Goal: Task Accomplishment & Management: Manage account settings

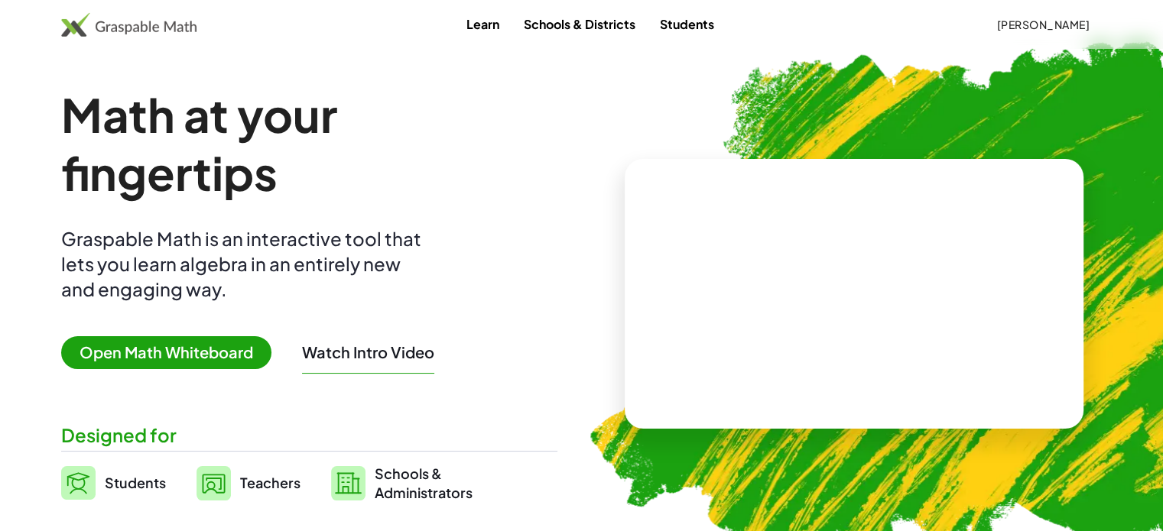
click at [1022, 24] on span "[PERSON_NAME]" at bounding box center [1042, 25] width 93 height 14
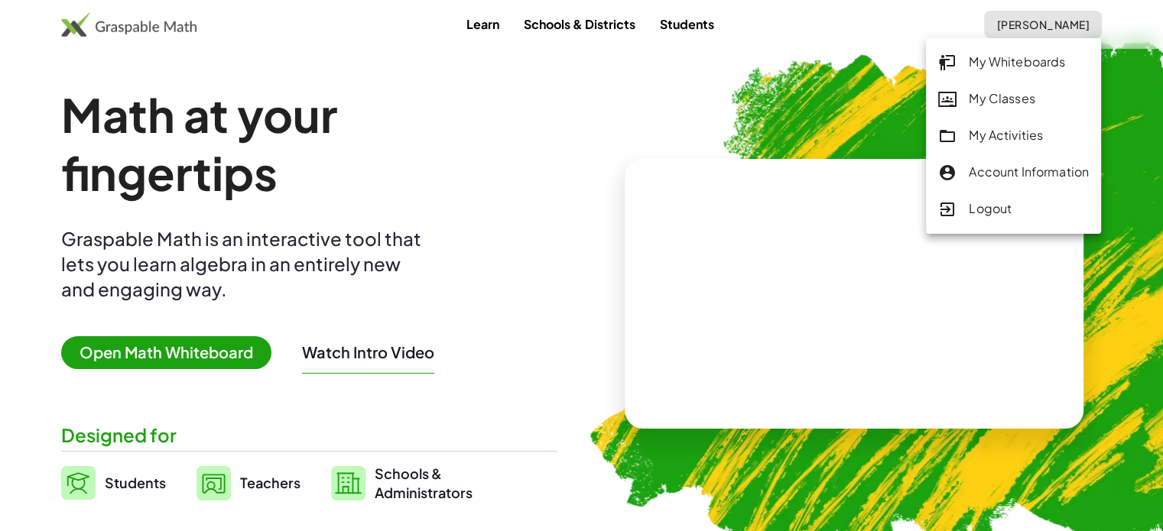
click at [1011, 133] on div "My Activities" at bounding box center [1013, 136] width 151 height 20
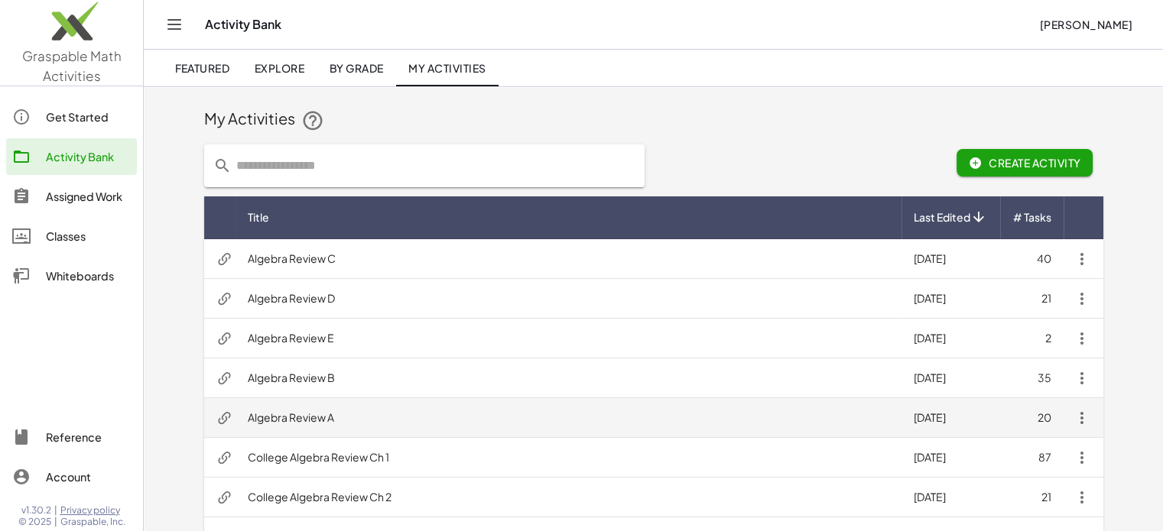
click at [320, 411] on td "Algebra Review A" at bounding box center [568, 418] width 666 height 40
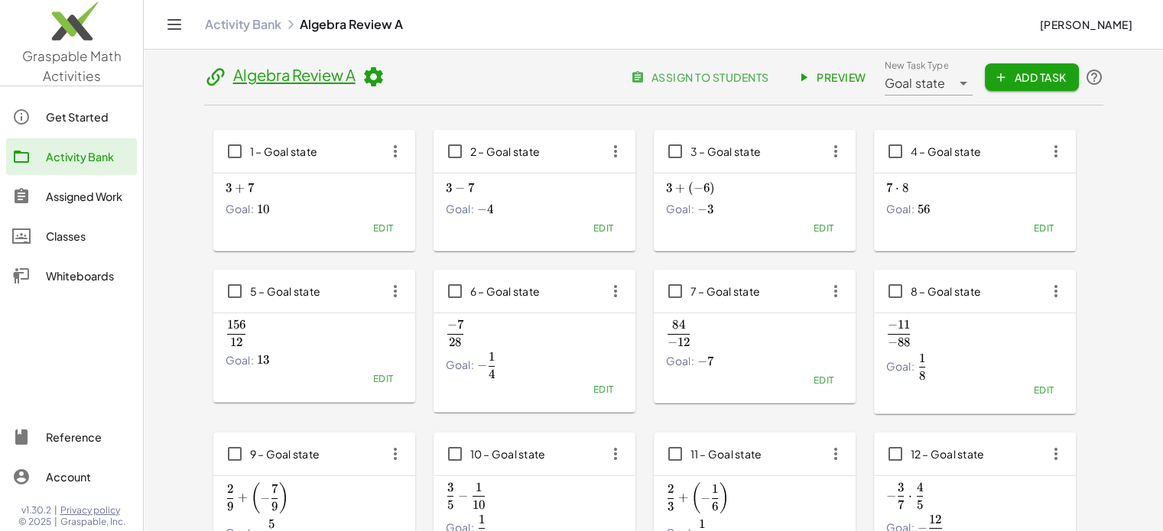
click at [703, 74] on span "assign to students" at bounding box center [701, 77] width 135 height 14
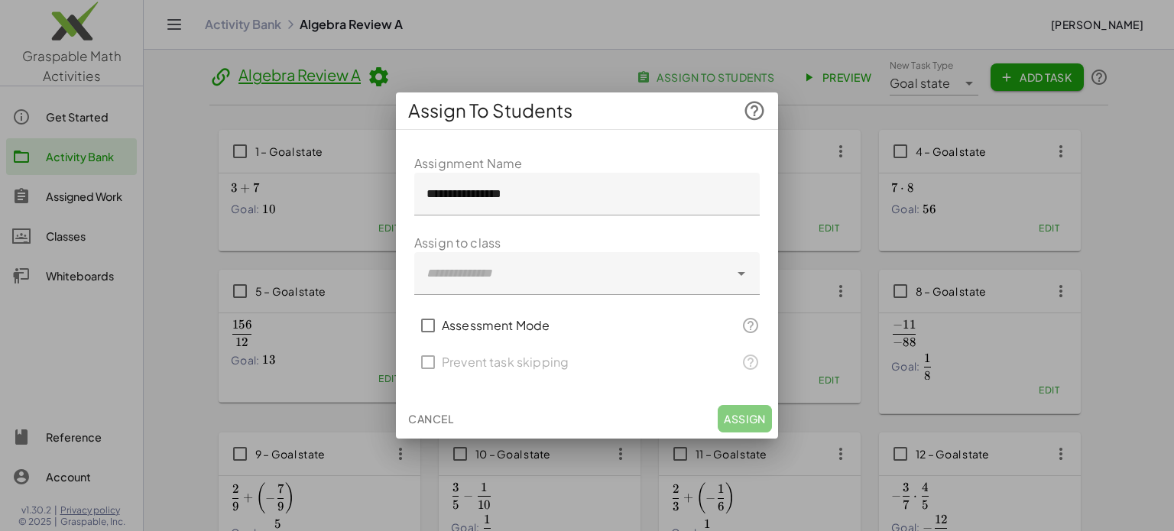
click at [428, 410] on button "Cancel" at bounding box center [430, 419] width 57 height 28
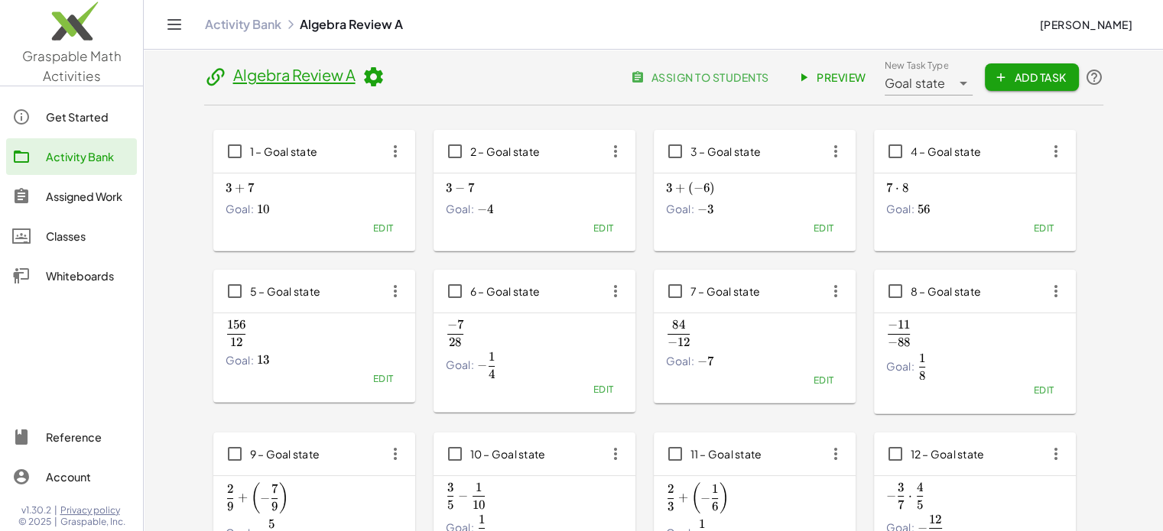
click at [64, 194] on div "Assigned Work" at bounding box center [88, 196] width 85 height 18
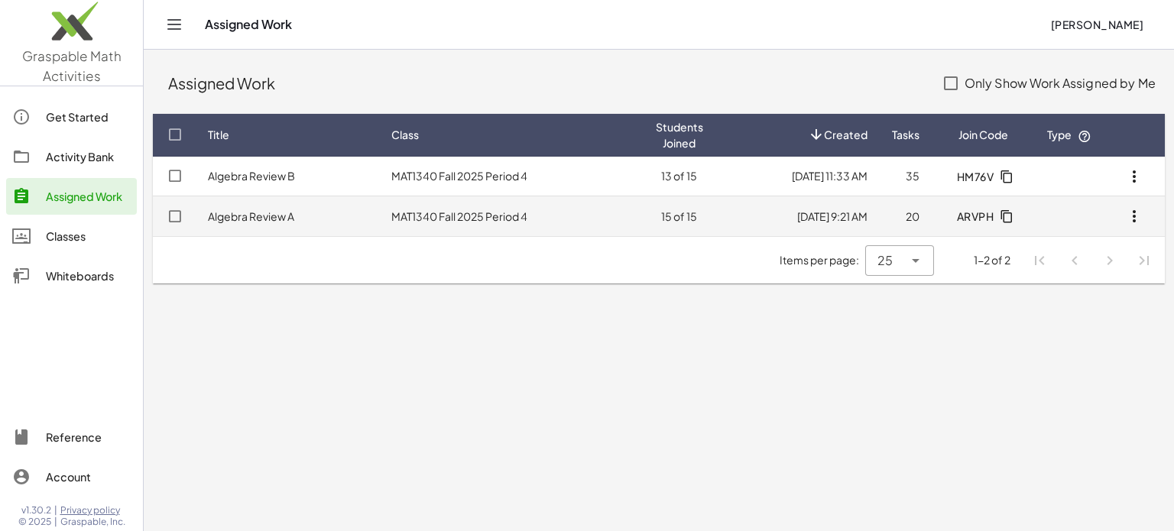
click at [305, 213] on td "Algebra Review A" at bounding box center [287, 216] width 183 height 40
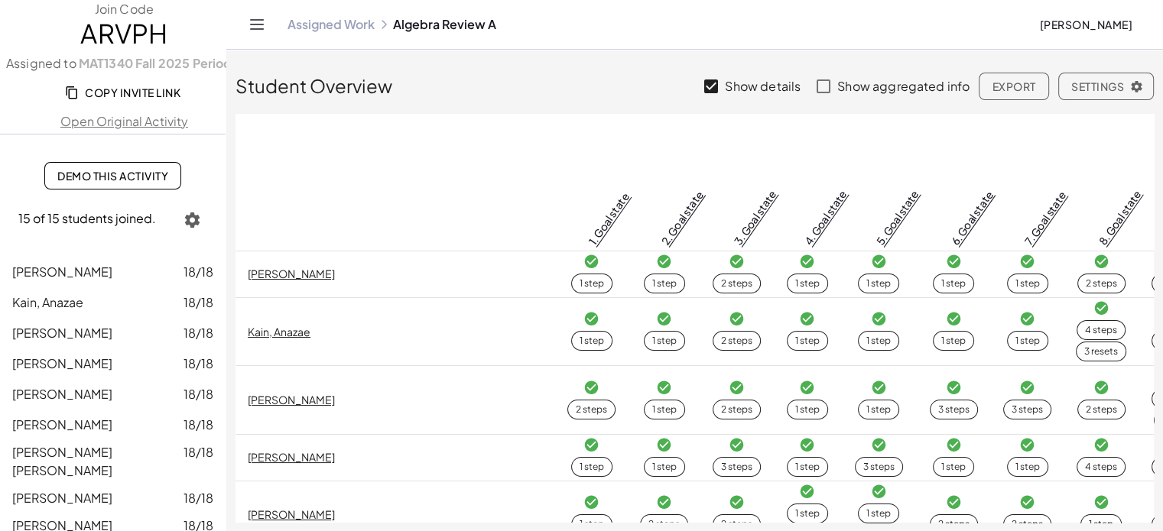
click at [126, 90] on span "Copy Invite Link" at bounding box center [124, 93] width 112 height 14
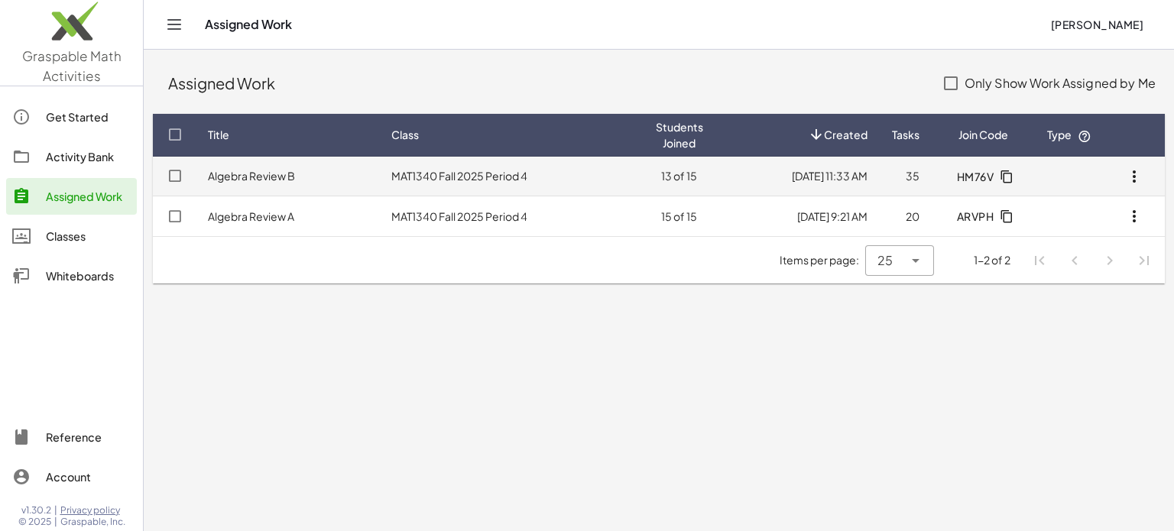
click at [268, 177] on link "Algebra Review B" at bounding box center [251, 176] width 87 height 14
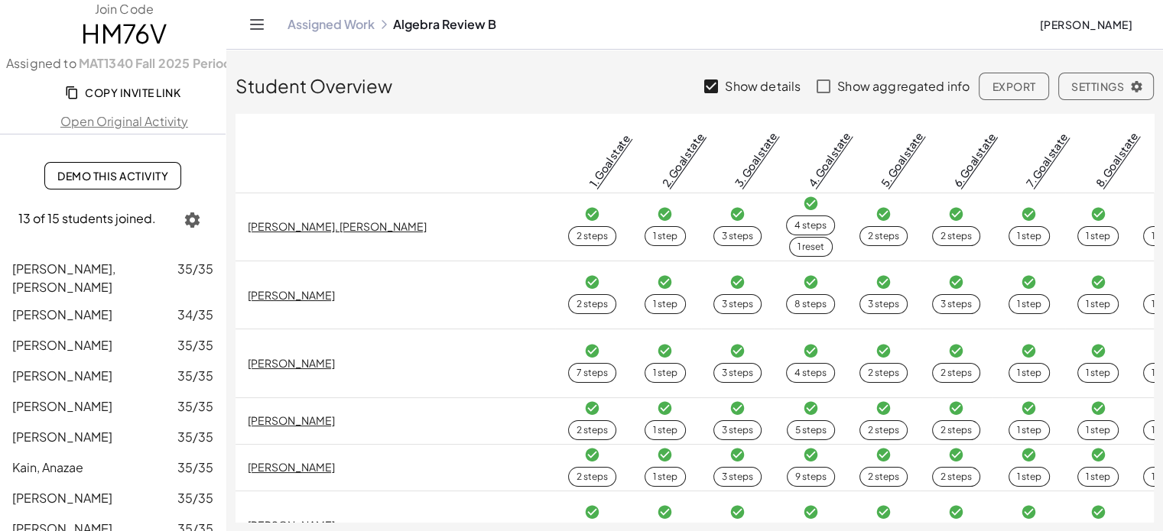
click at [130, 88] on span "Copy Invite Link" at bounding box center [124, 93] width 112 height 14
